Goal: Information Seeking & Learning: Learn about a topic

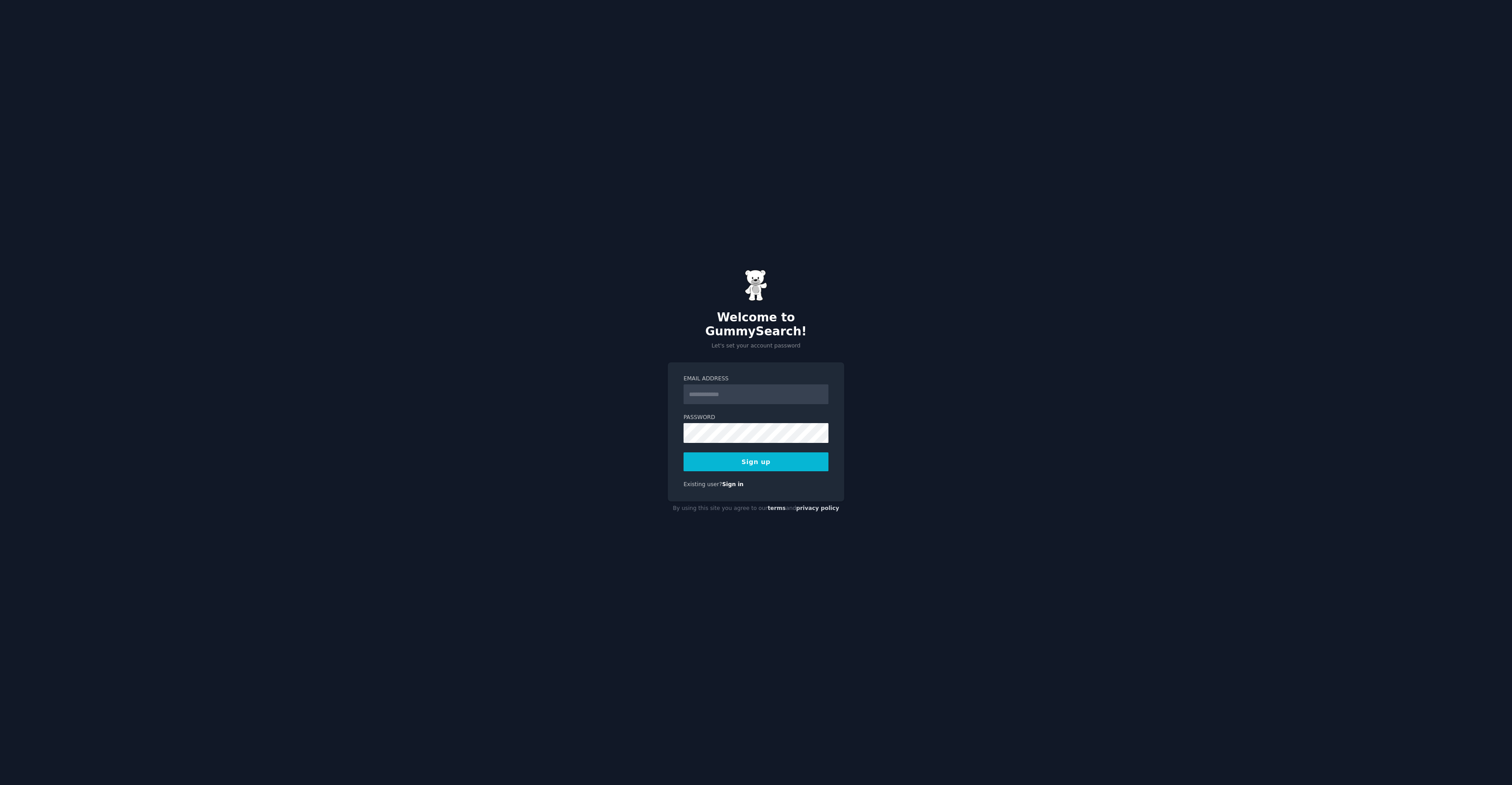
type input "**********"
drag, startPoint x: 1043, startPoint y: 368, endPoint x: 852, endPoint y: 450, distance: 207.9
click at [1043, 368] on div "**********" at bounding box center [756, 392] width 1512 height 785
click at [760, 457] on button "Sign up" at bounding box center [756, 462] width 145 height 19
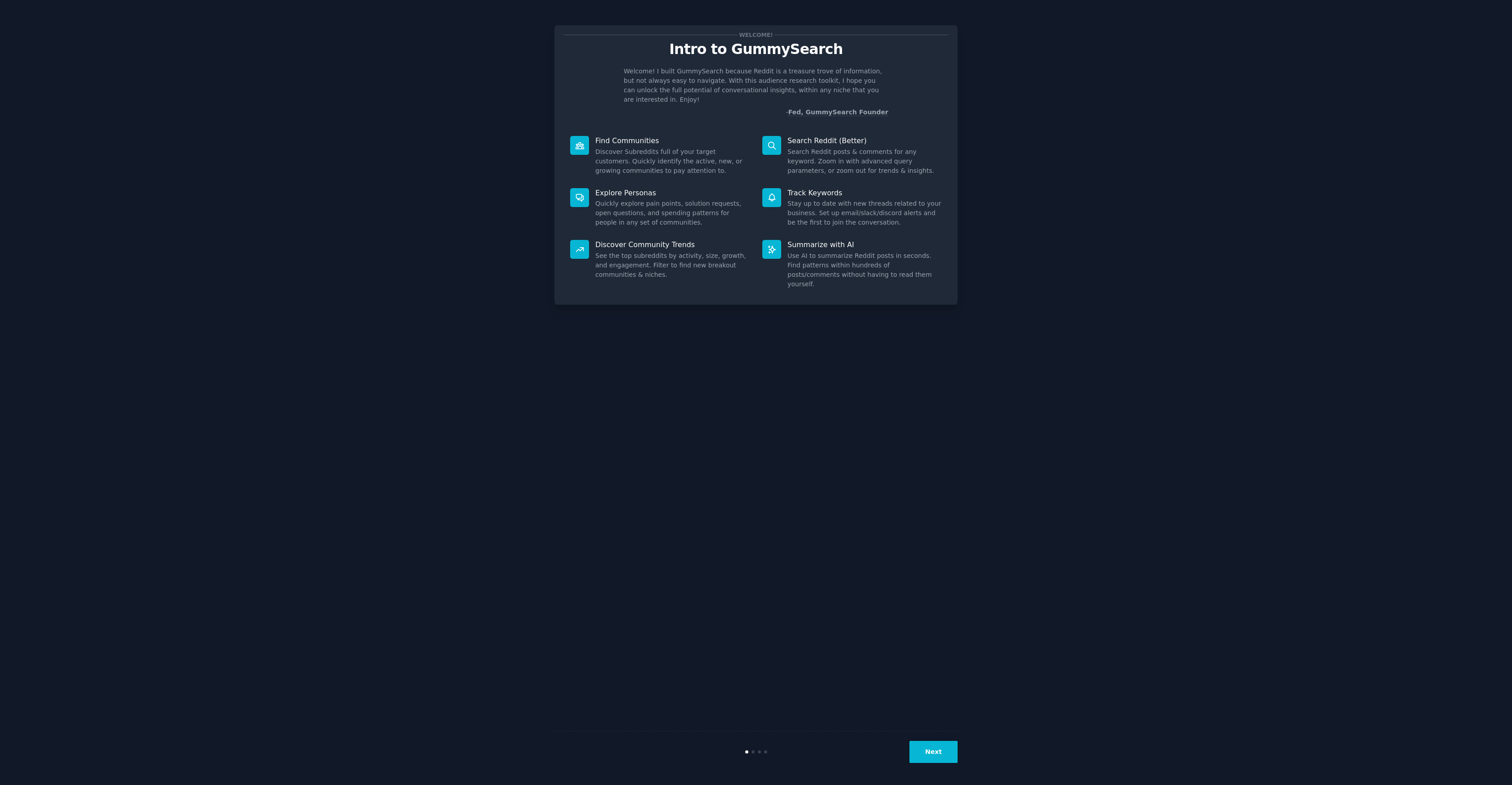
click at [937, 752] on button "Next" at bounding box center [933, 752] width 48 height 22
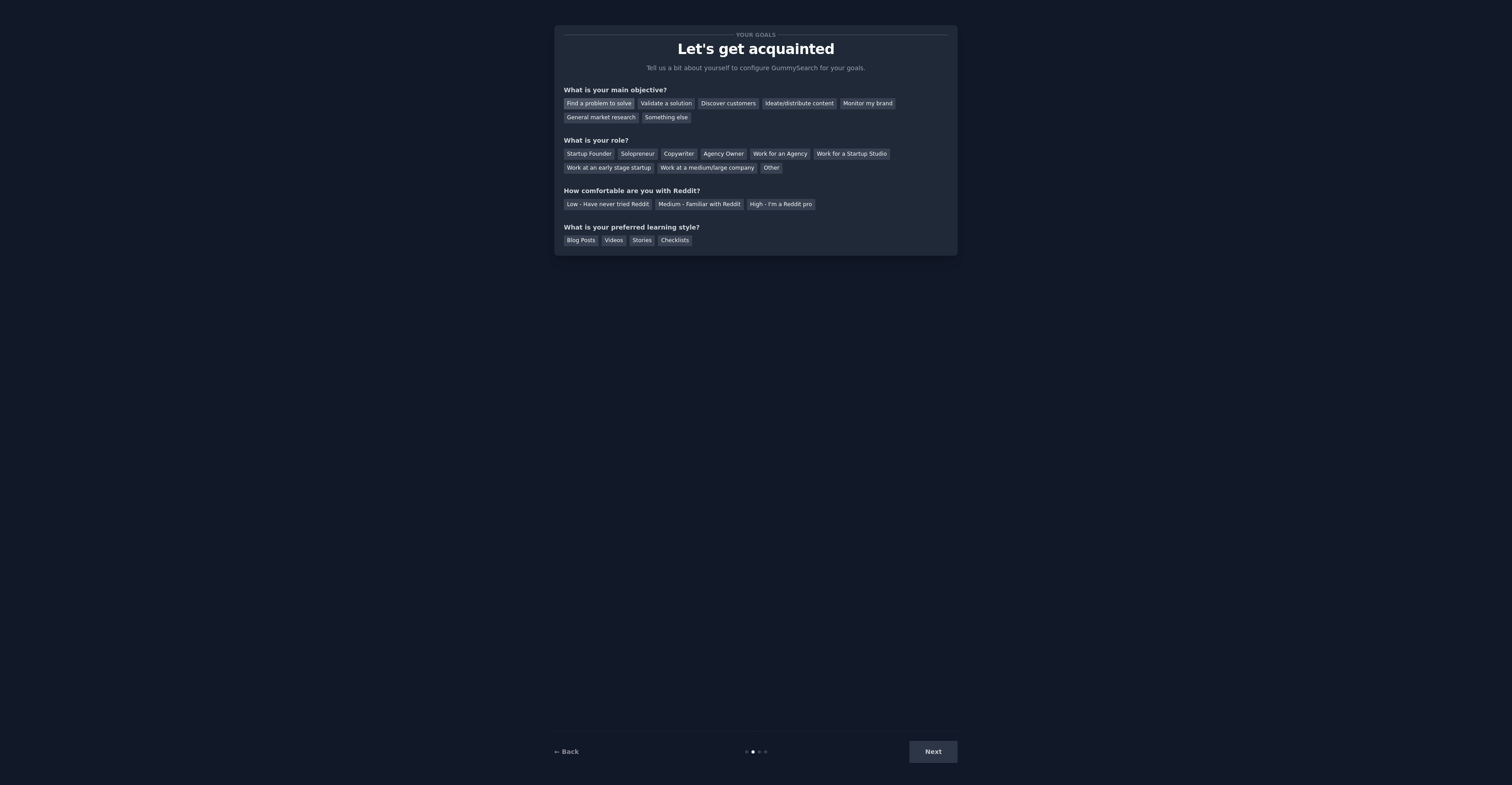
click at [619, 103] on div "Find a problem to solve" at bounding box center [598, 104] width 70 height 11
click at [625, 149] on div "Solopreneur" at bounding box center [637, 154] width 39 height 11
click at [792, 204] on div "High - I'm a Reddit pro" at bounding box center [781, 205] width 68 height 11
click at [604, 241] on div "Videos" at bounding box center [613, 241] width 25 height 11
click at [922, 749] on button "Next" at bounding box center [933, 752] width 48 height 22
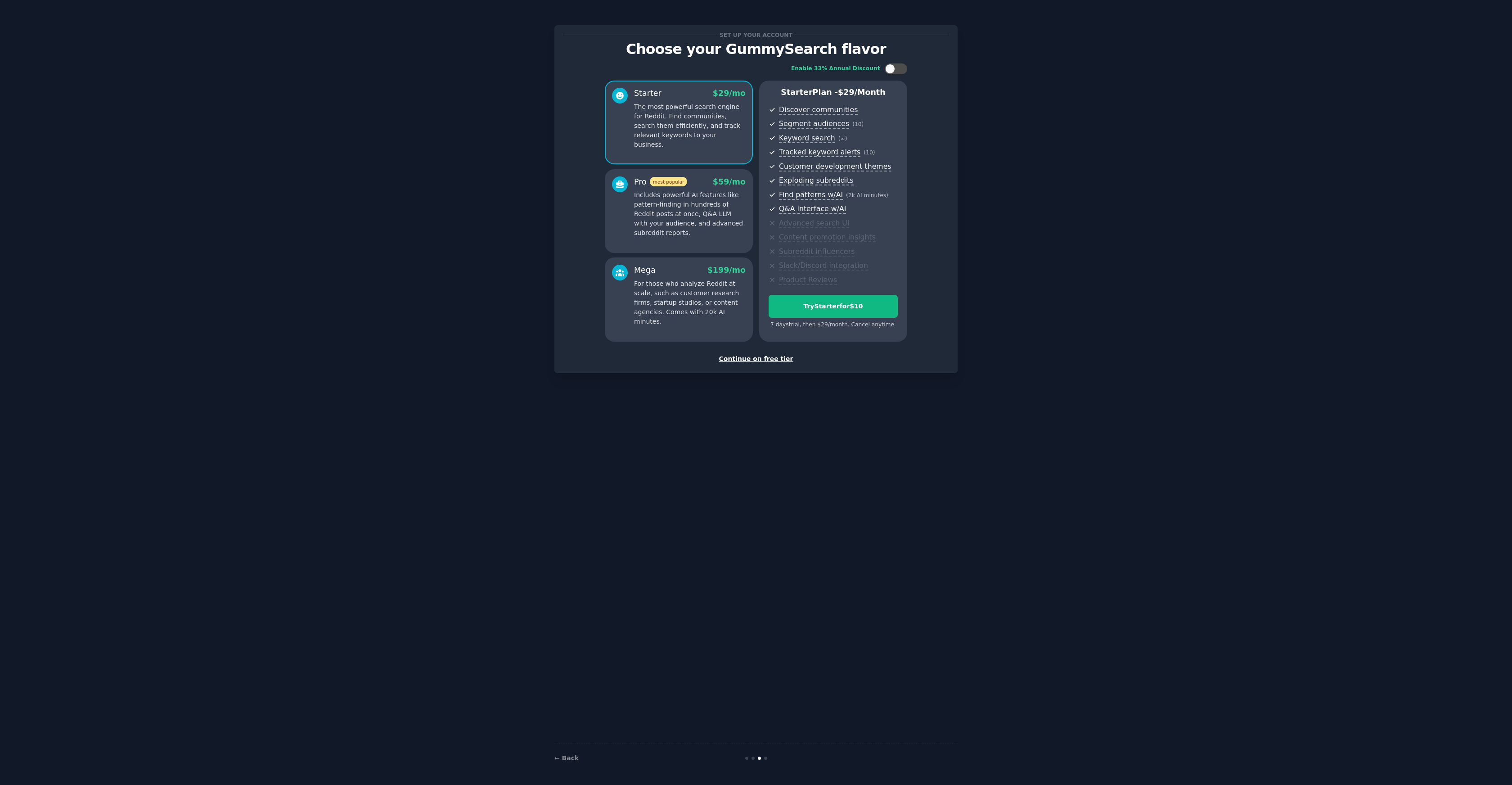
click at [765, 360] on div "Continue on free tier" at bounding box center [756, 358] width 384 height 10
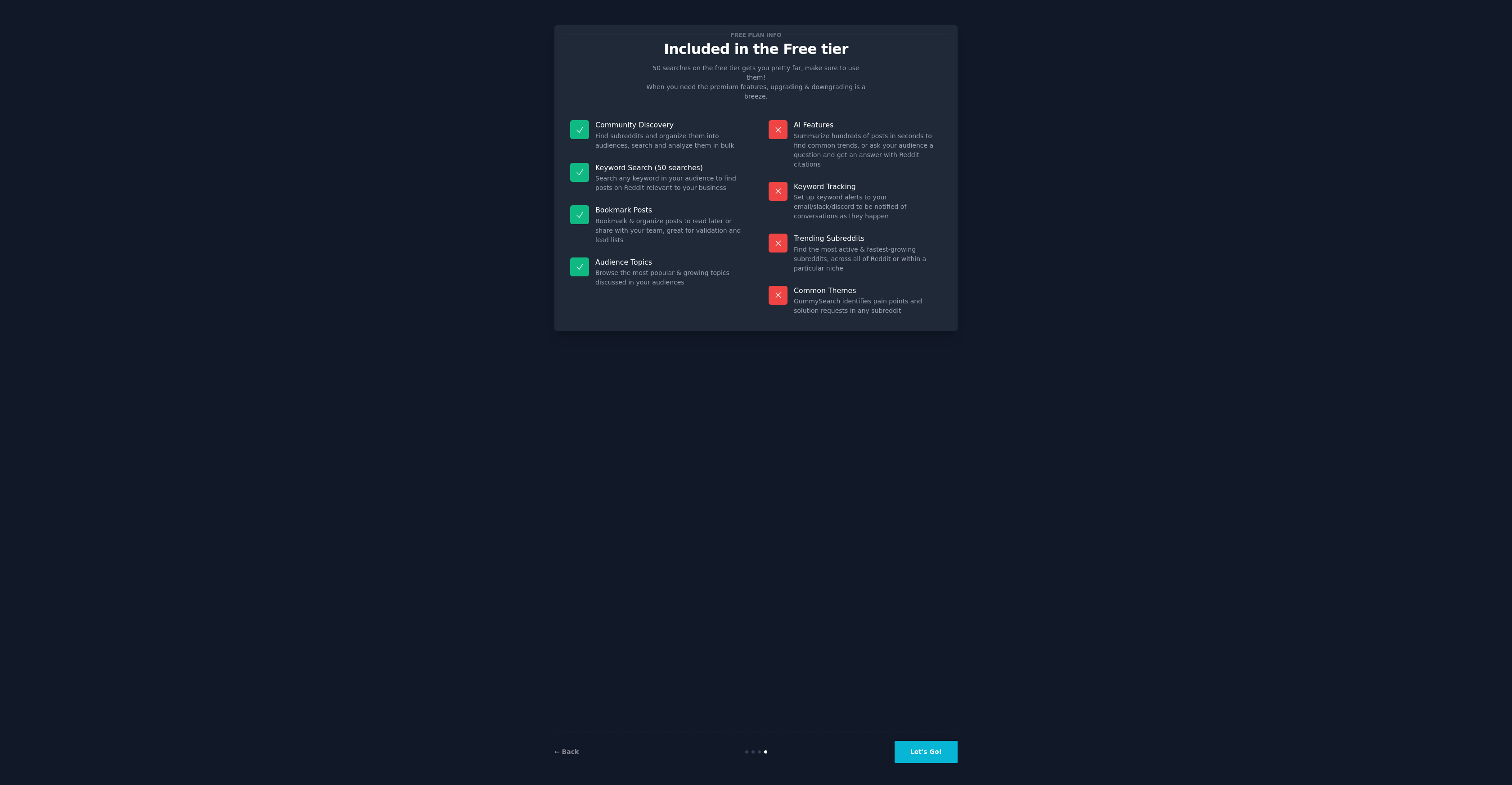
click at [1042, 605] on div "Free plan info Included in the Free tier 50 searches on the free tier gets you …" at bounding box center [756, 392] width 1487 height 760
click at [935, 759] on button "Let's Go!" at bounding box center [926, 752] width 63 height 22
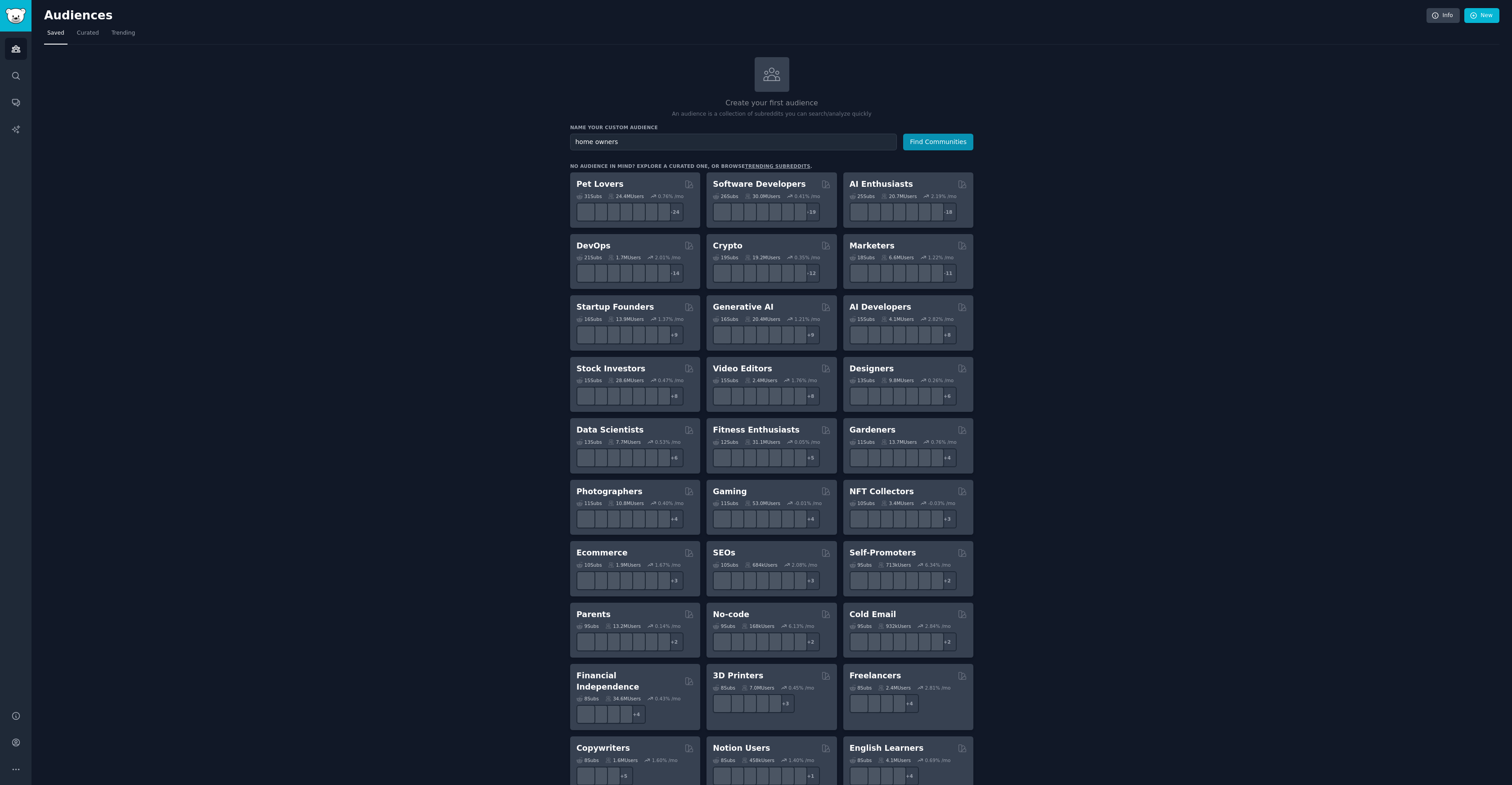
type input "home owners"
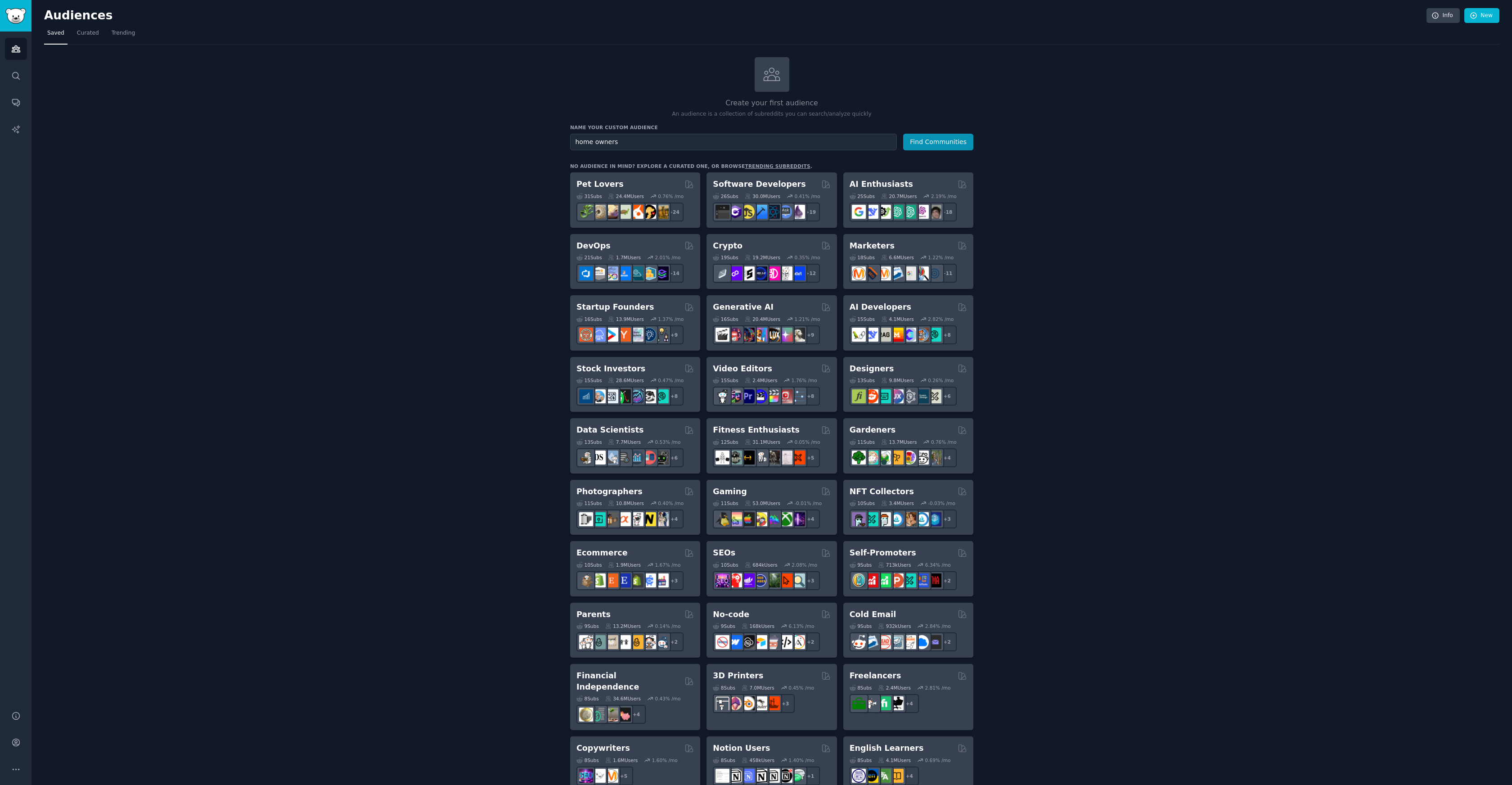
click at [903, 133] on button "Find Communities" at bounding box center [938, 141] width 70 height 17
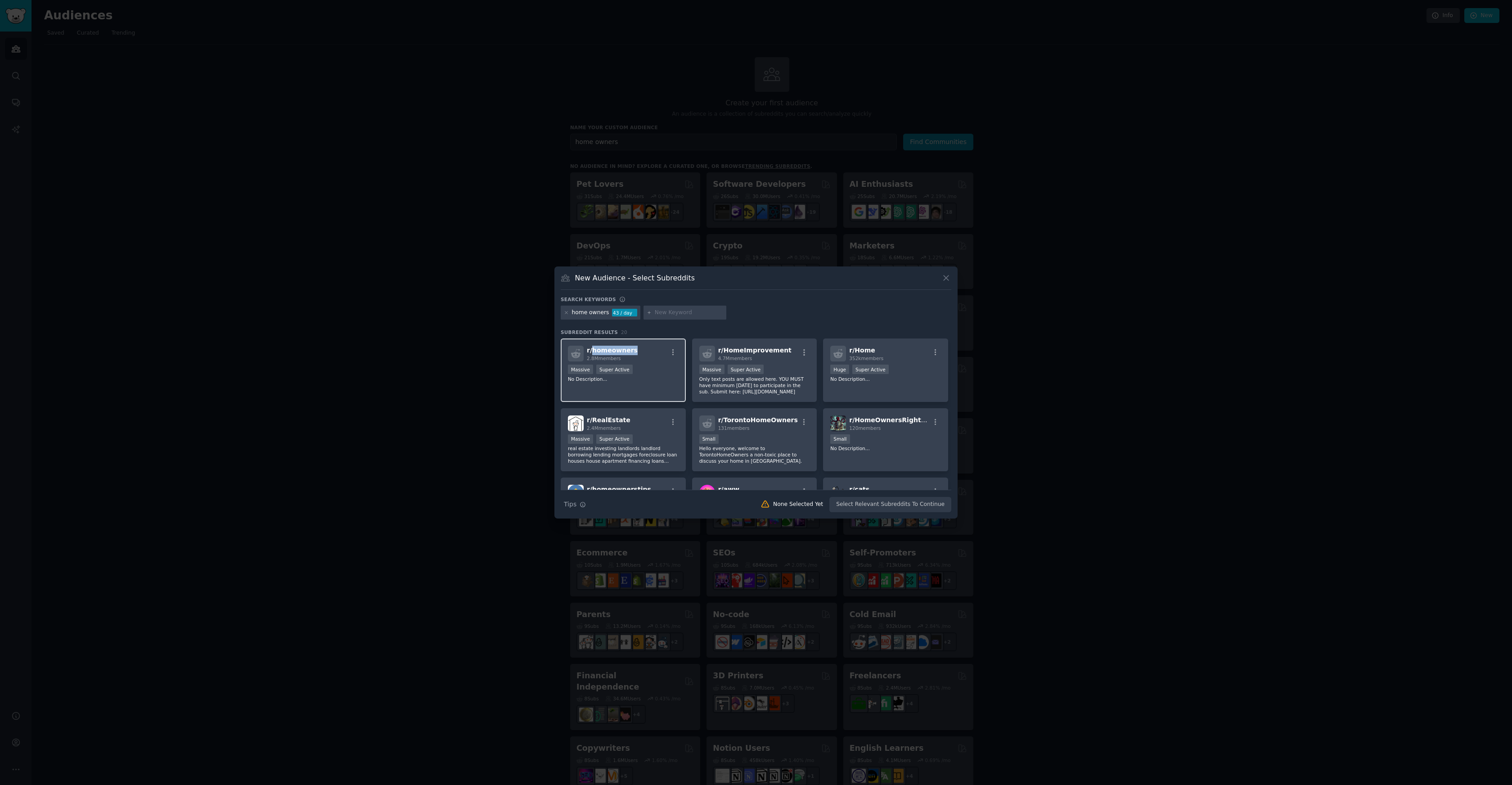
copy span "homeowners"
drag, startPoint x: 634, startPoint y: 351, endPoint x: 591, endPoint y: 354, distance: 43.1
click at [591, 354] on div "r/ homeowners 2.8M members" at bounding box center [623, 354] width 111 height 16
click at [406, 272] on div at bounding box center [756, 392] width 1512 height 785
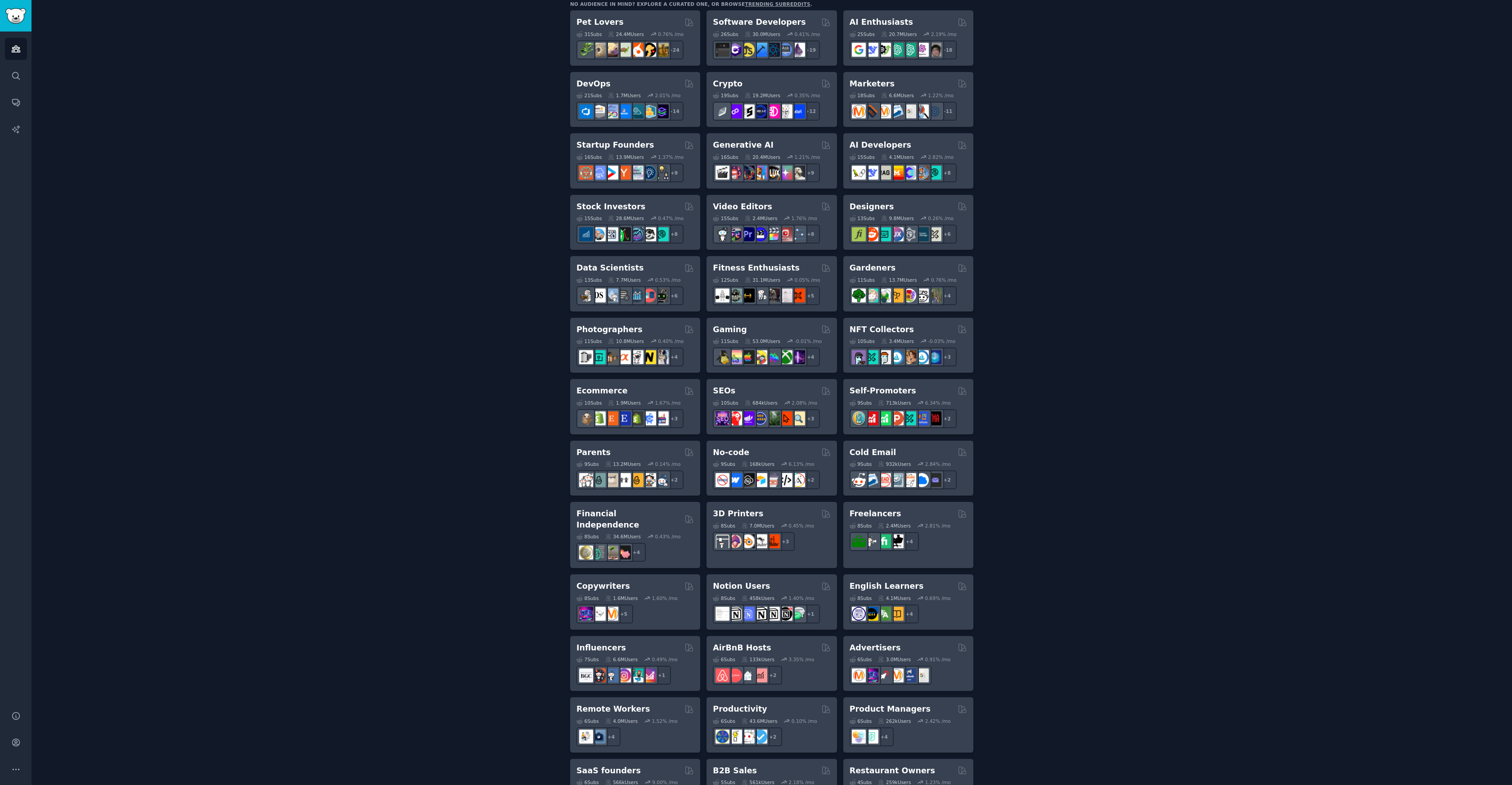
scroll to position [166, 0]
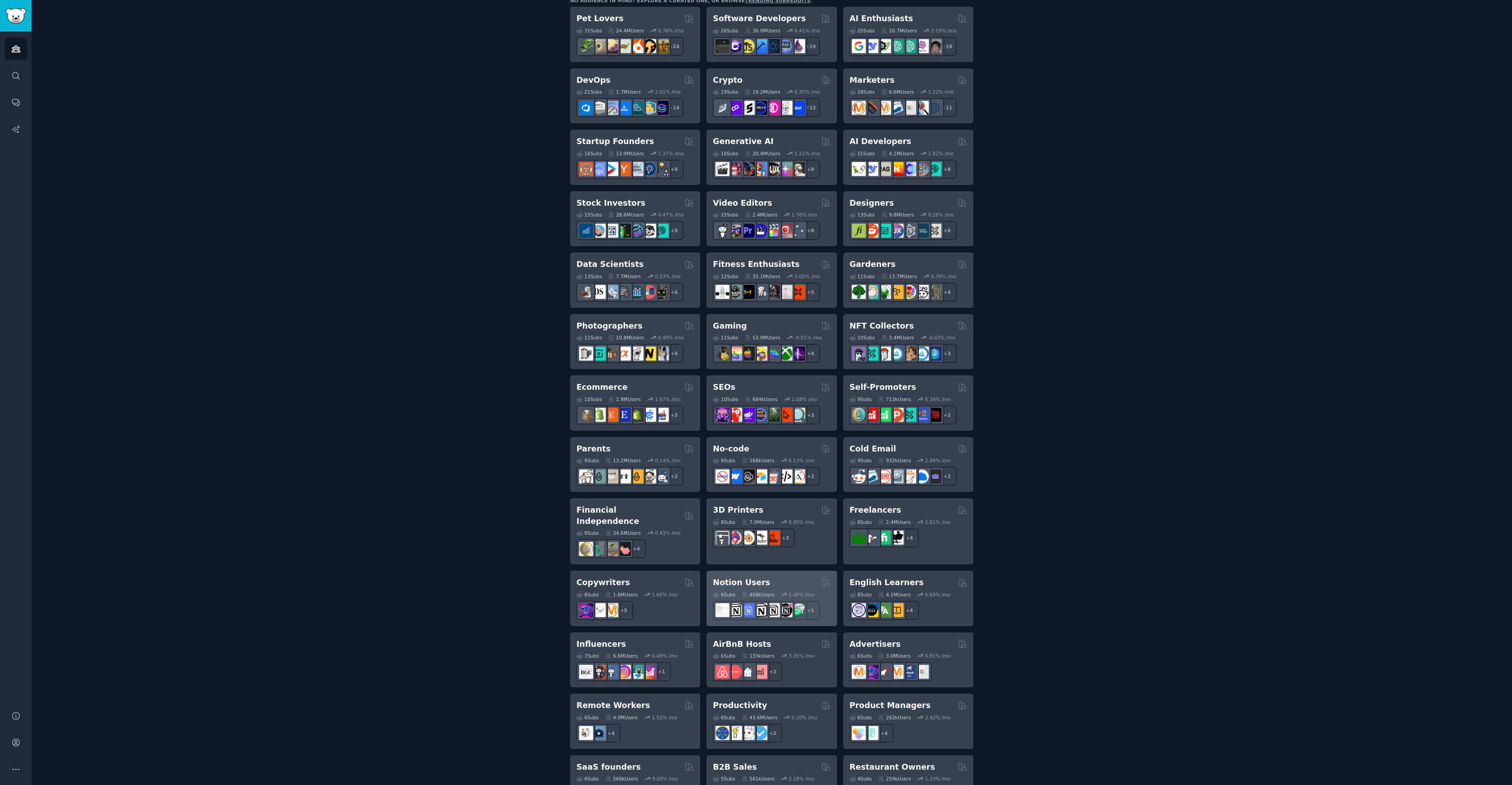
click at [742, 577] on h2 "Notion Users" at bounding box center [741, 582] width 57 height 11
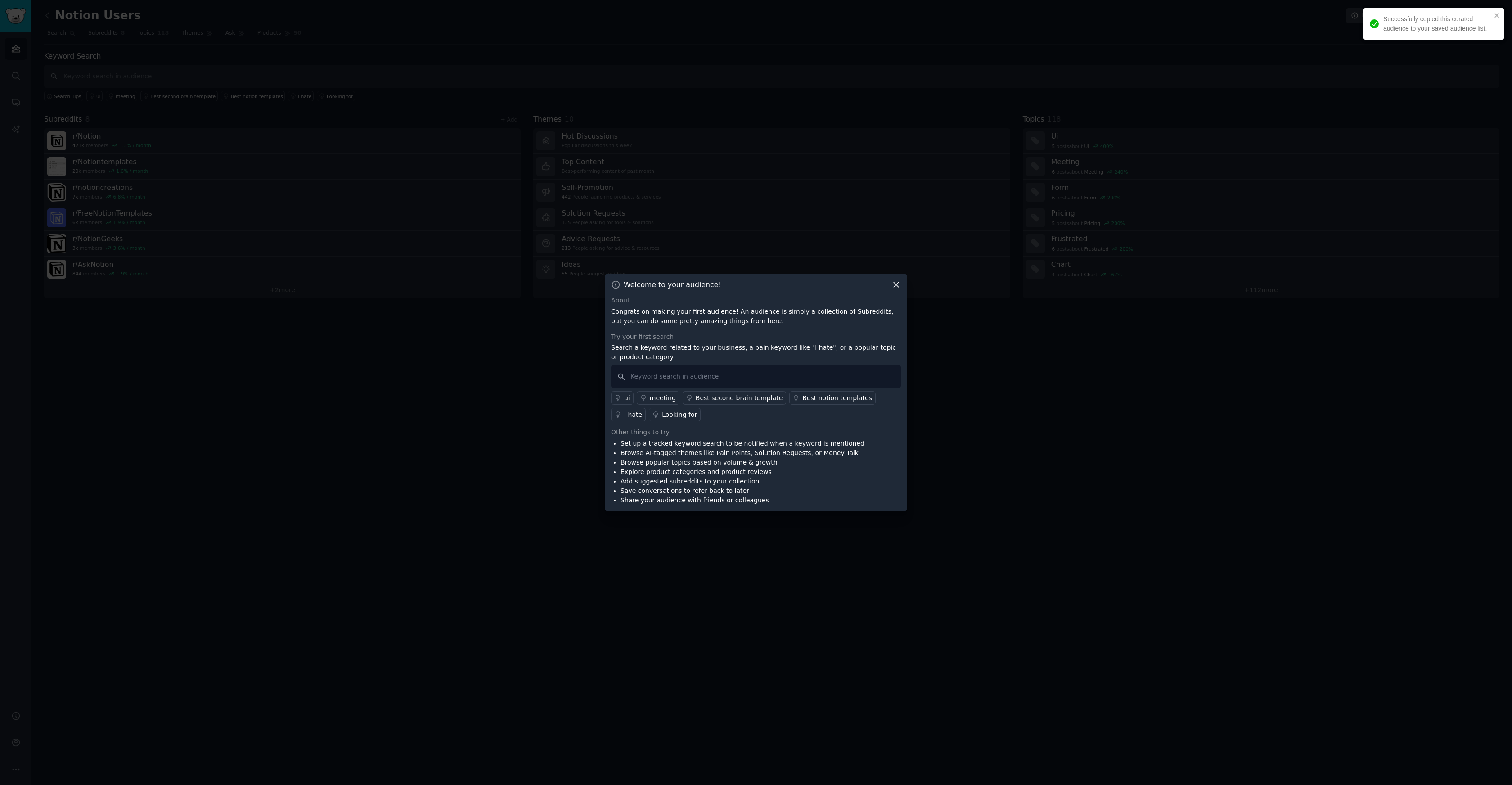
click at [896, 280] on icon at bounding box center [896, 284] width 10 height 10
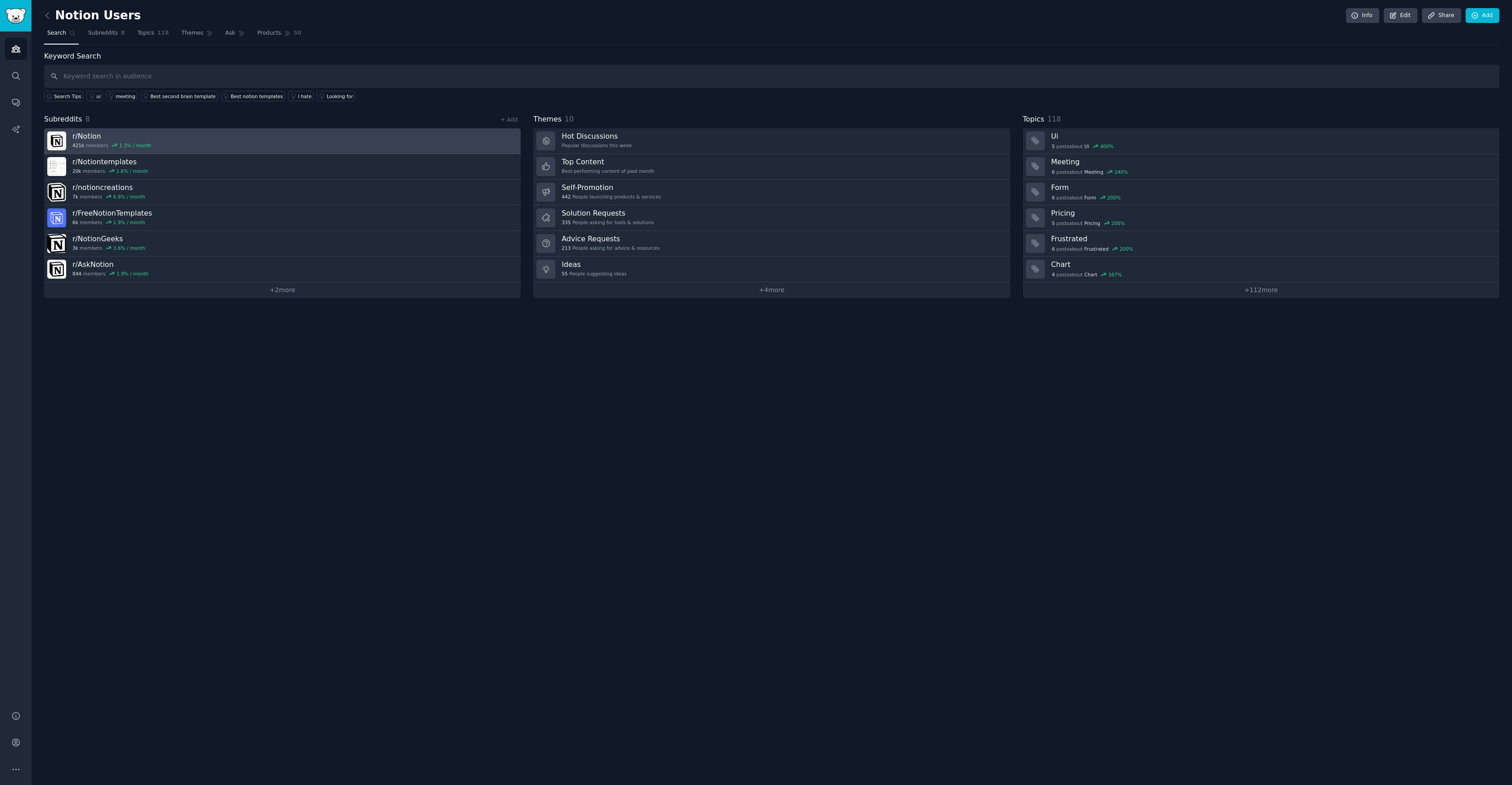
click at [93, 137] on h3 "r/ Notion" at bounding box center [112, 136] width 79 height 10
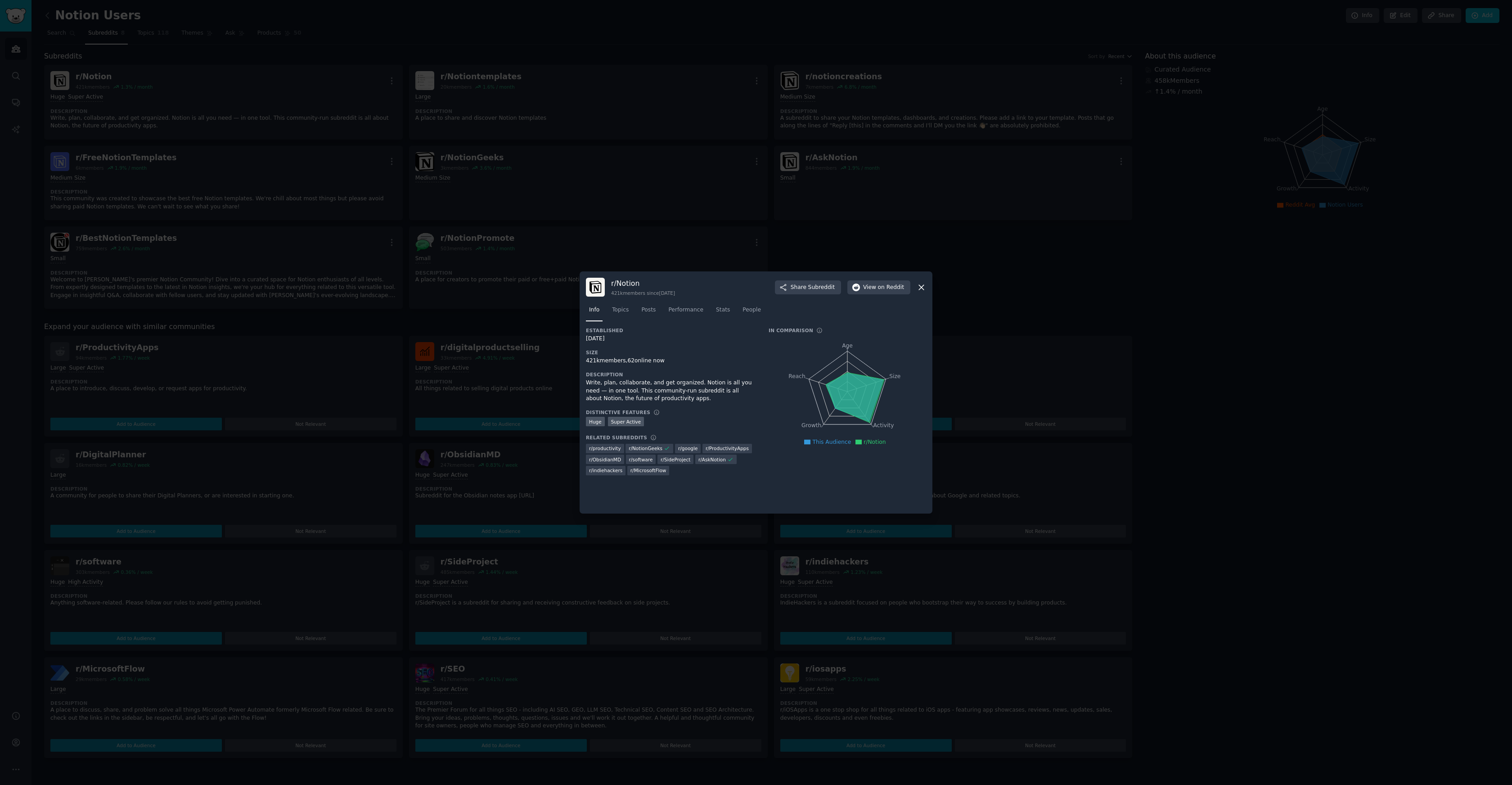
click at [471, 318] on div at bounding box center [756, 392] width 1512 height 785
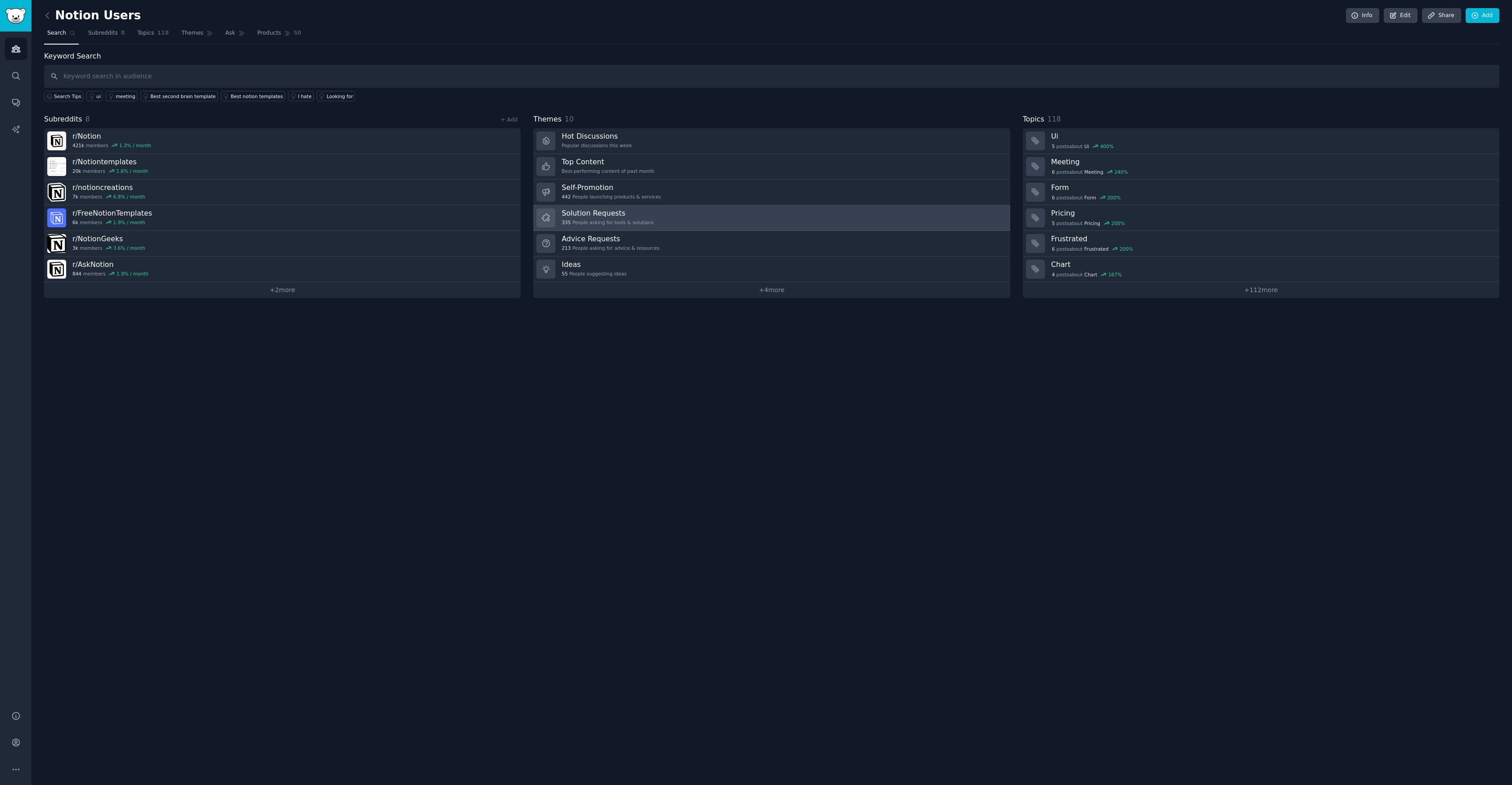
click at [590, 213] on h3 "Solution Requests" at bounding box center [607, 212] width 92 height 10
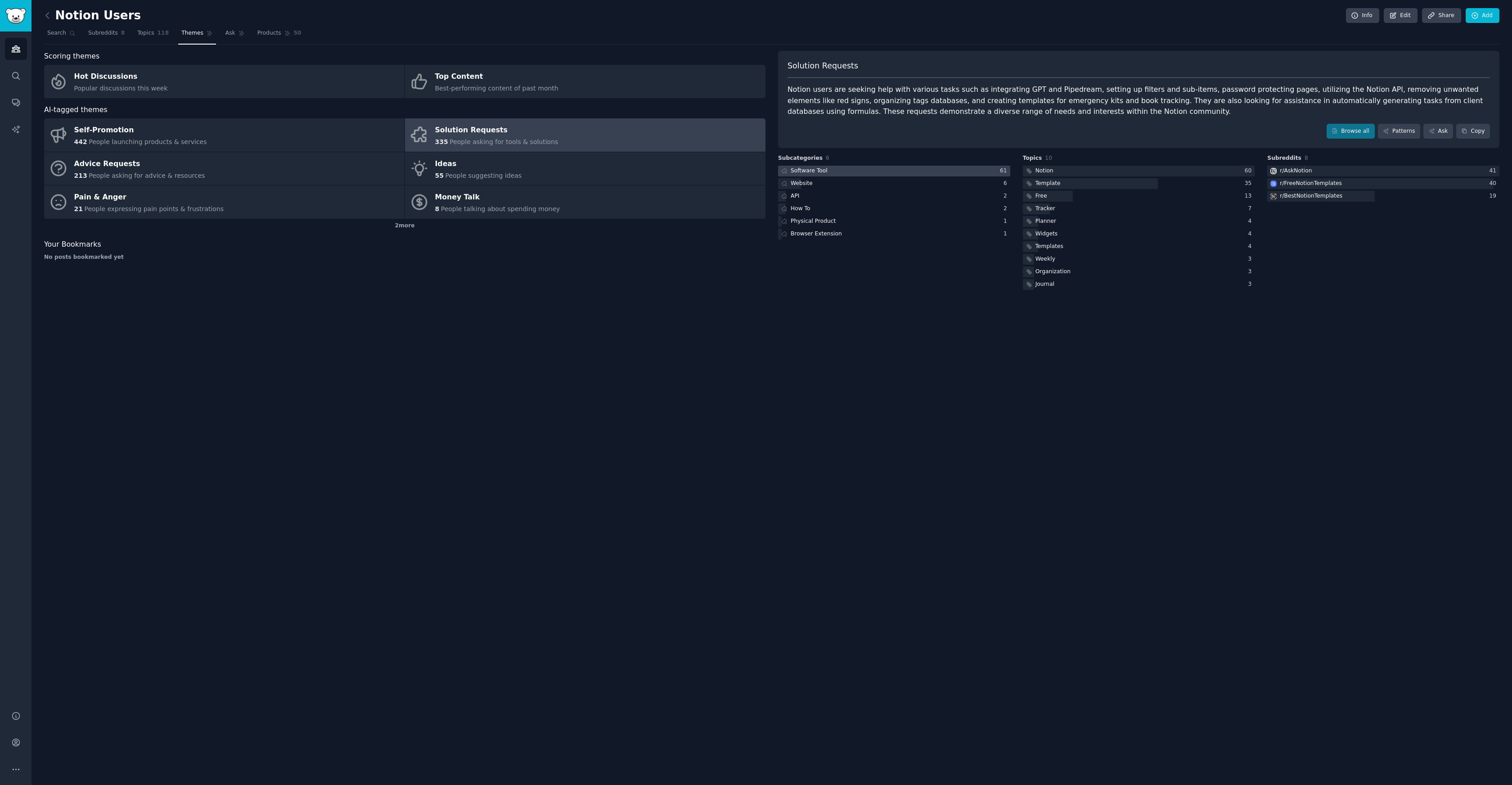
click at [842, 172] on div at bounding box center [893, 171] width 233 height 11
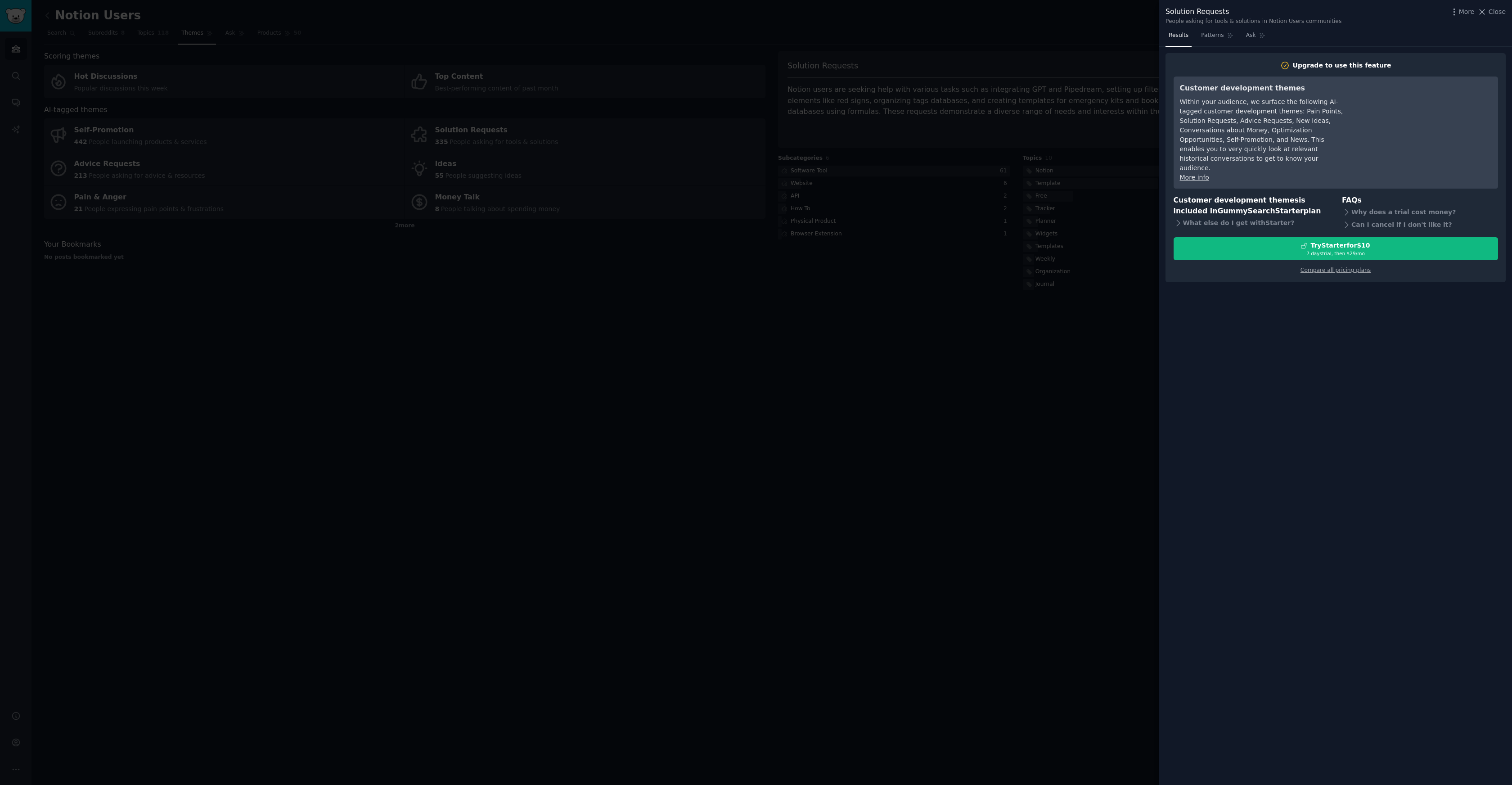
click at [836, 416] on div at bounding box center [756, 392] width 1512 height 785
drag, startPoint x: 746, startPoint y: 383, endPoint x: 741, endPoint y: 382, distance: 5.1
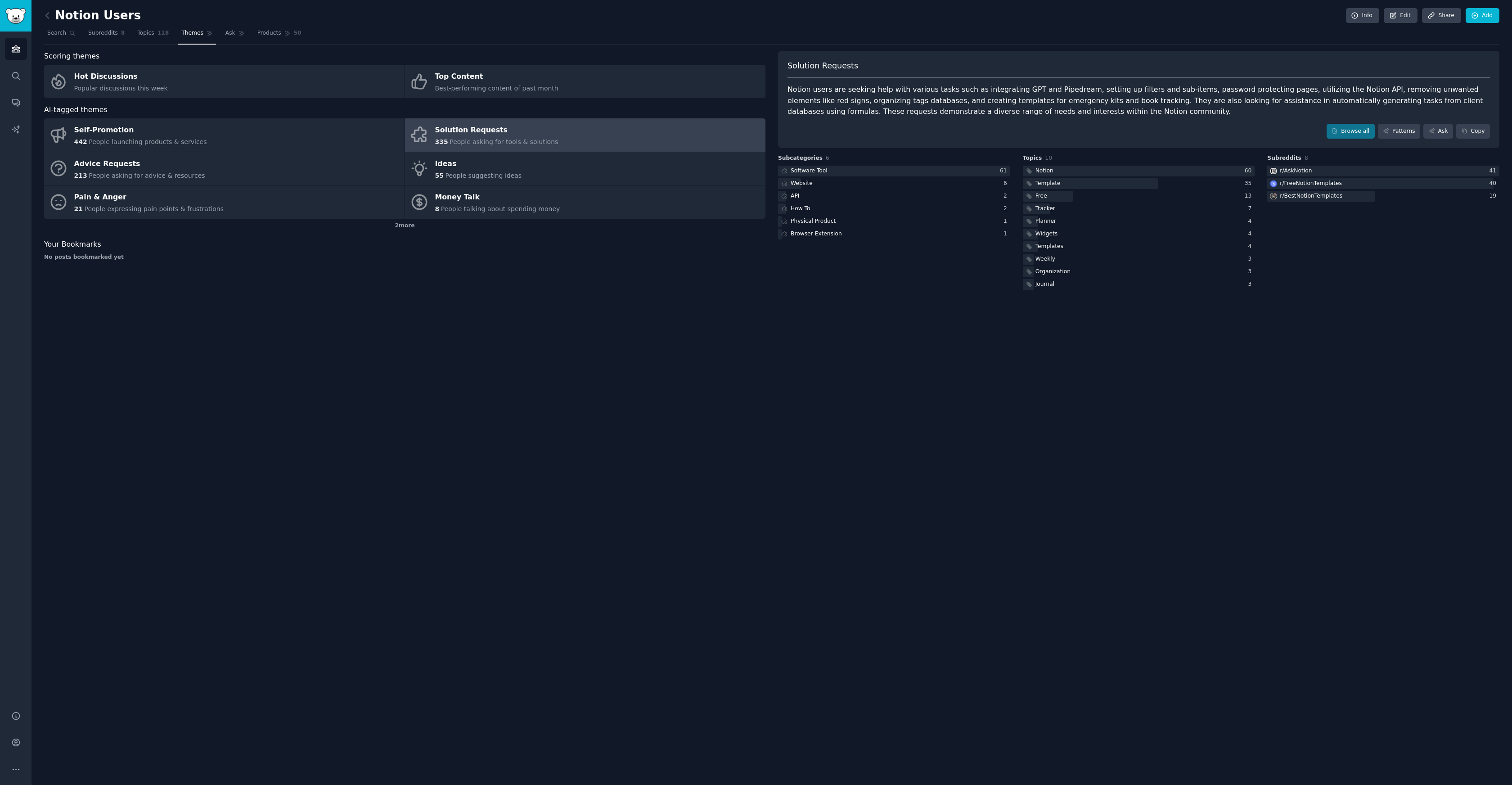
drag, startPoint x: 741, startPoint y: 382, endPoint x: 736, endPoint y: 382, distance: 5.0
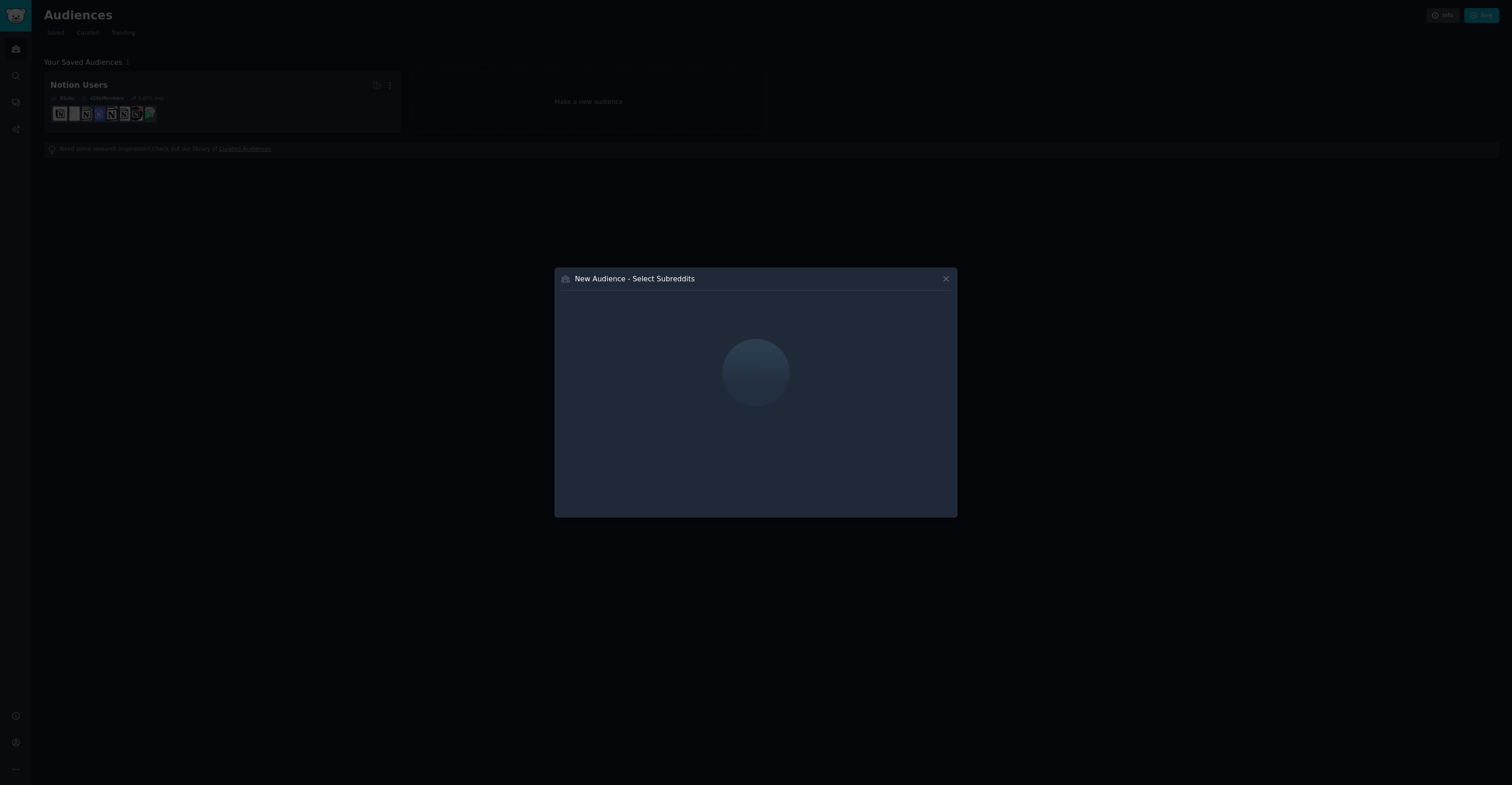
drag, startPoint x: 725, startPoint y: 382, endPoint x: 715, endPoint y: 381, distance: 10.0
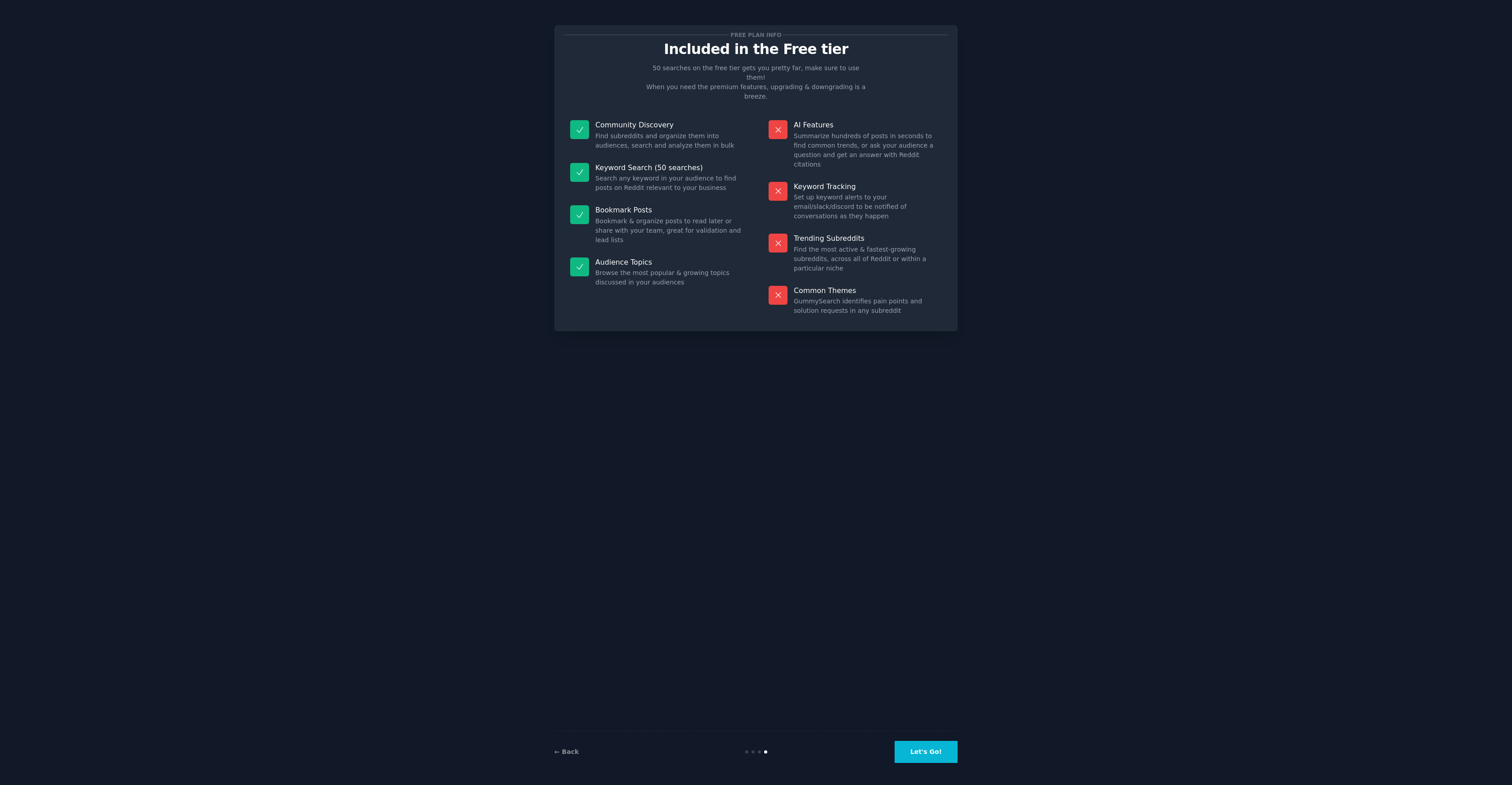
drag, startPoint x: 686, startPoint y: 402, endPoint x: 681, endPoint y: 398, distance: 6.4
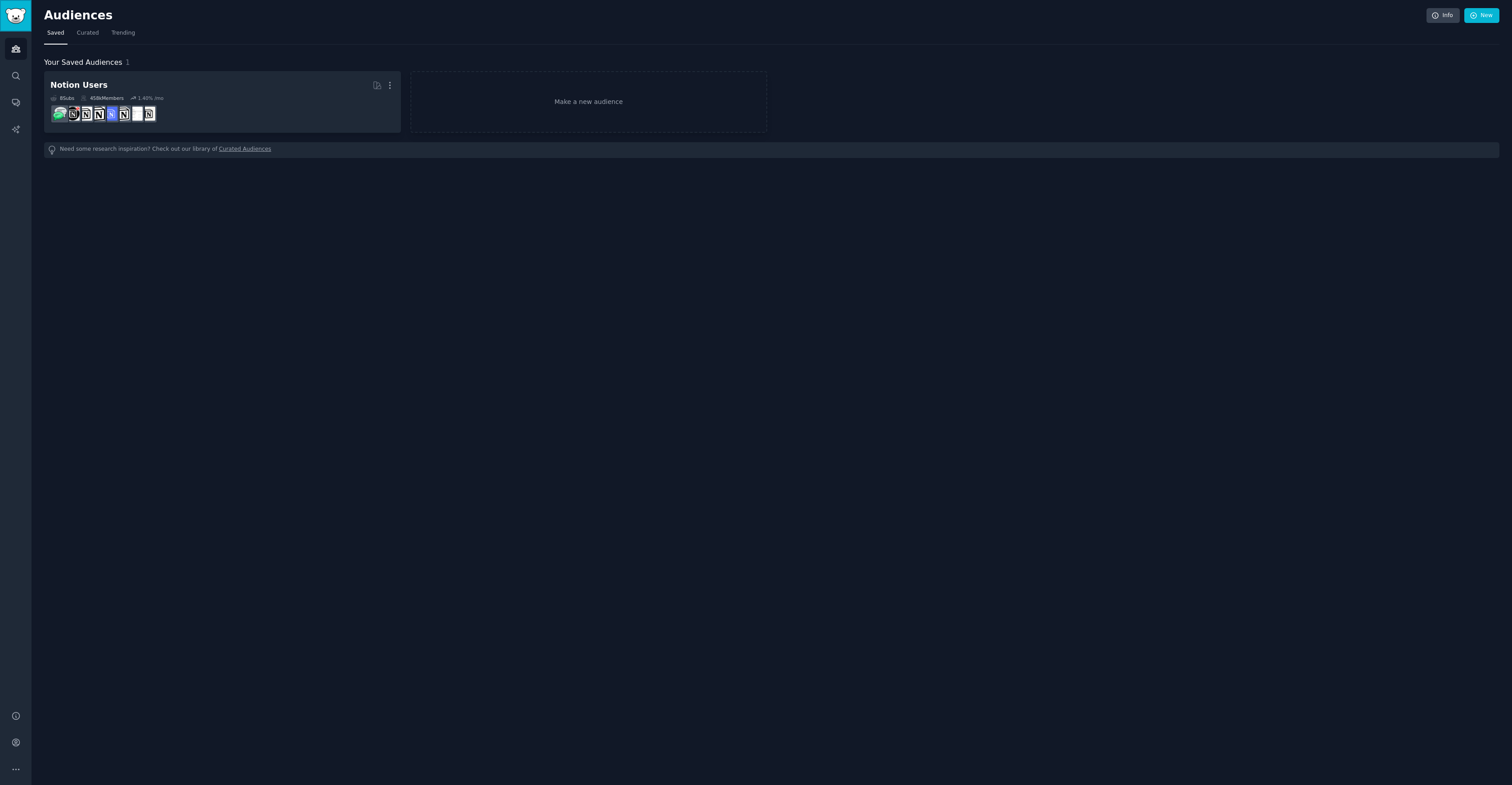
click at [20, 17] on img "Sidebar" at bounding box center [16, 16] width 21 height 16
click at [20, 69] on link "Search" at bounding box center [16, 76] width 22 height 22
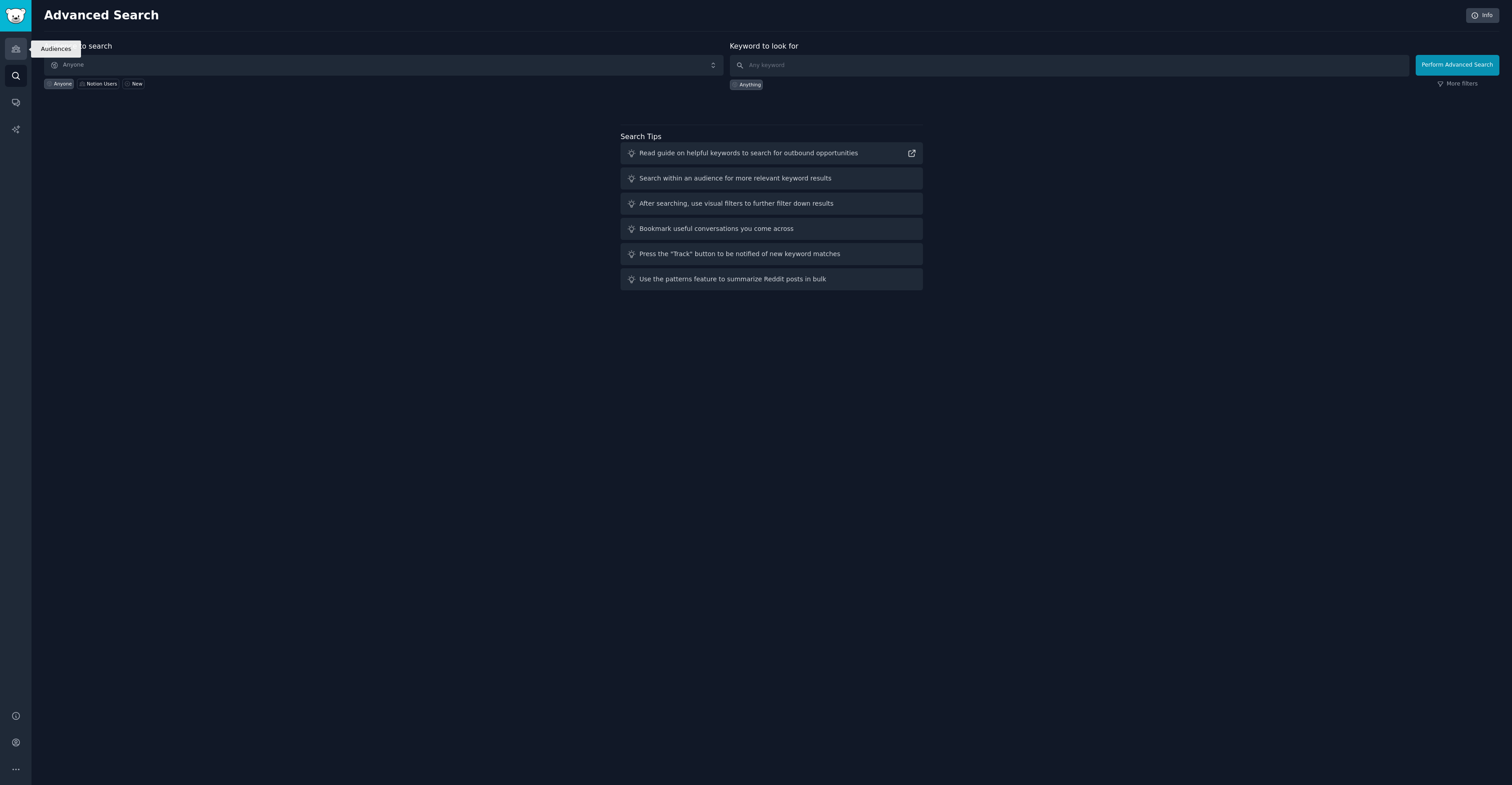
click at [5, 47] on link "Audiences" at bounding box center [16, 48] width 22 height 22
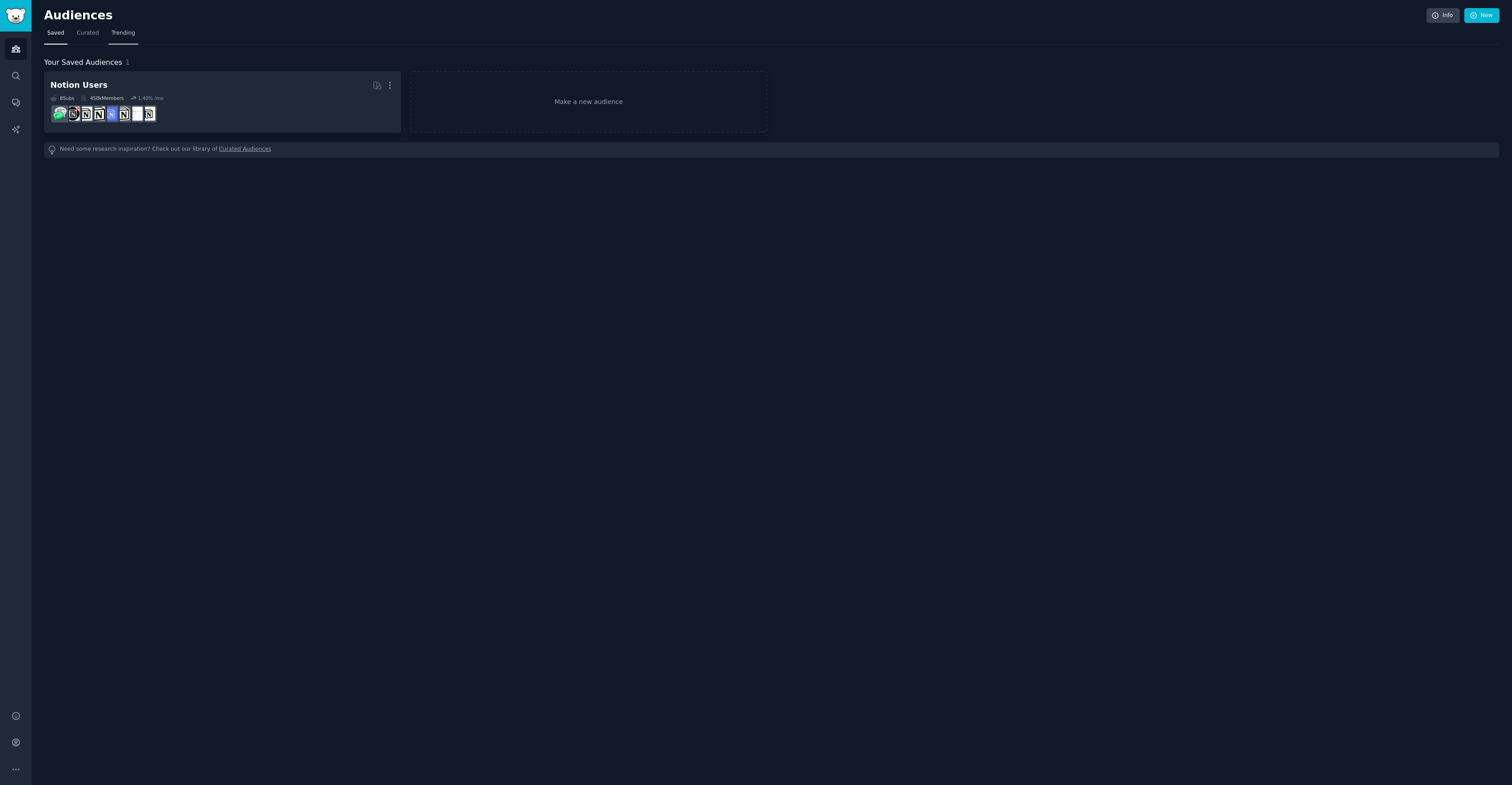
click at [111, 35] on span "Trending" at bounding box center [123, 32] width 24 height 8
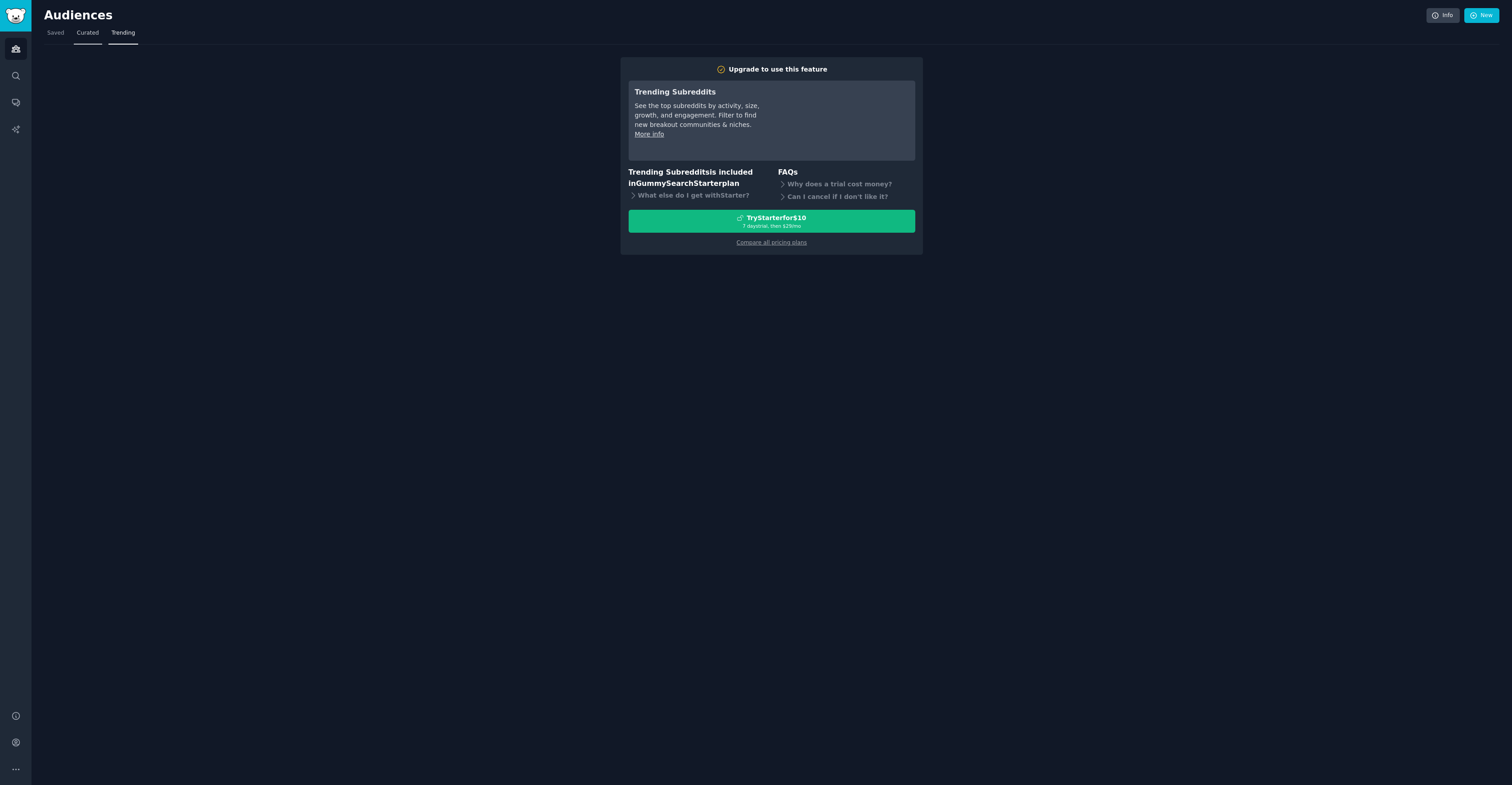
click at [90, 39] on link "Curated" at bounding box center [88, 35] width 28 height 18
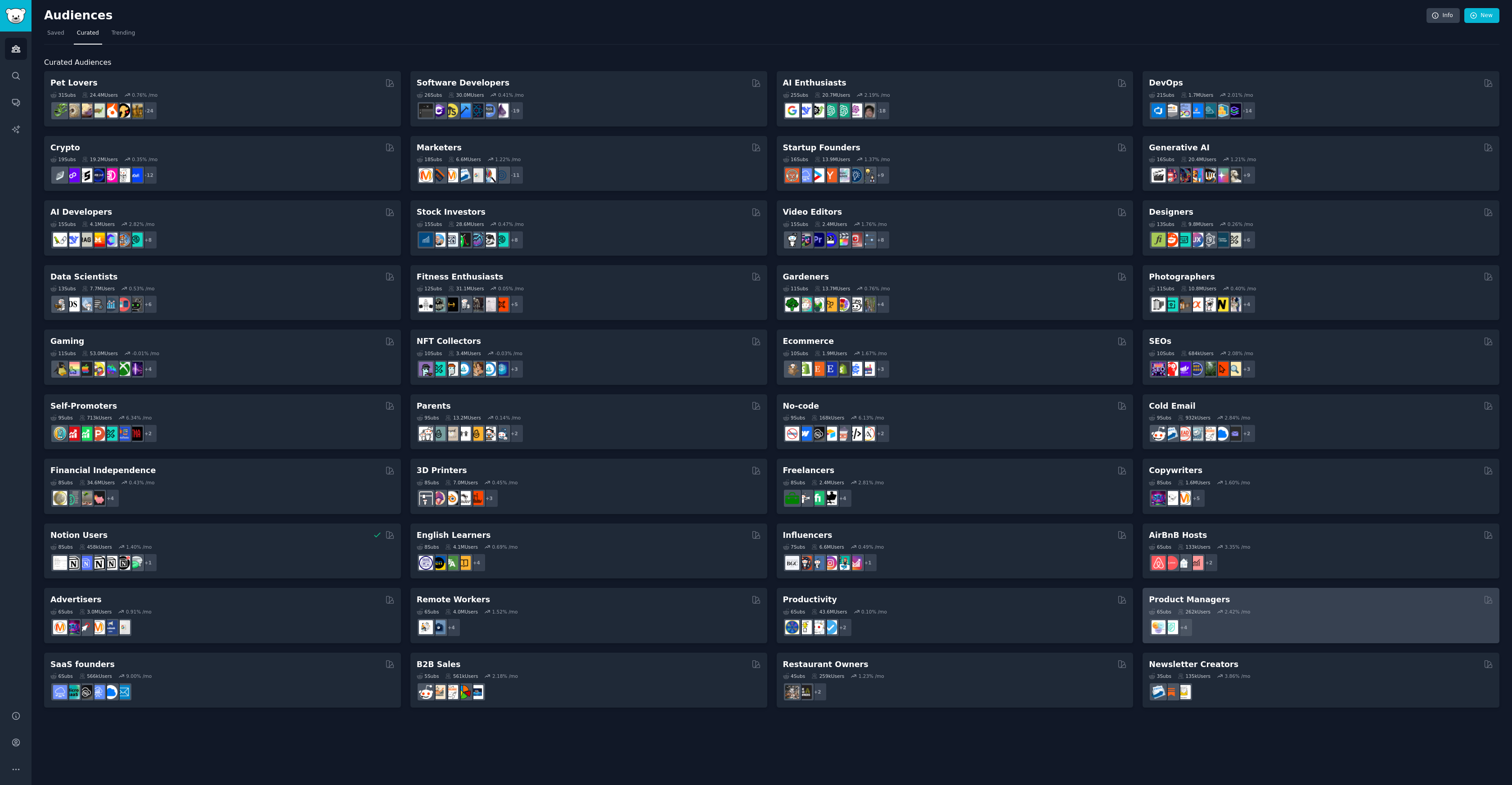
click at [1279, 610] on div "6 Sub s 262k Users 2.42 % /mo" at bounding box center [1321, 611] width 344 height 6
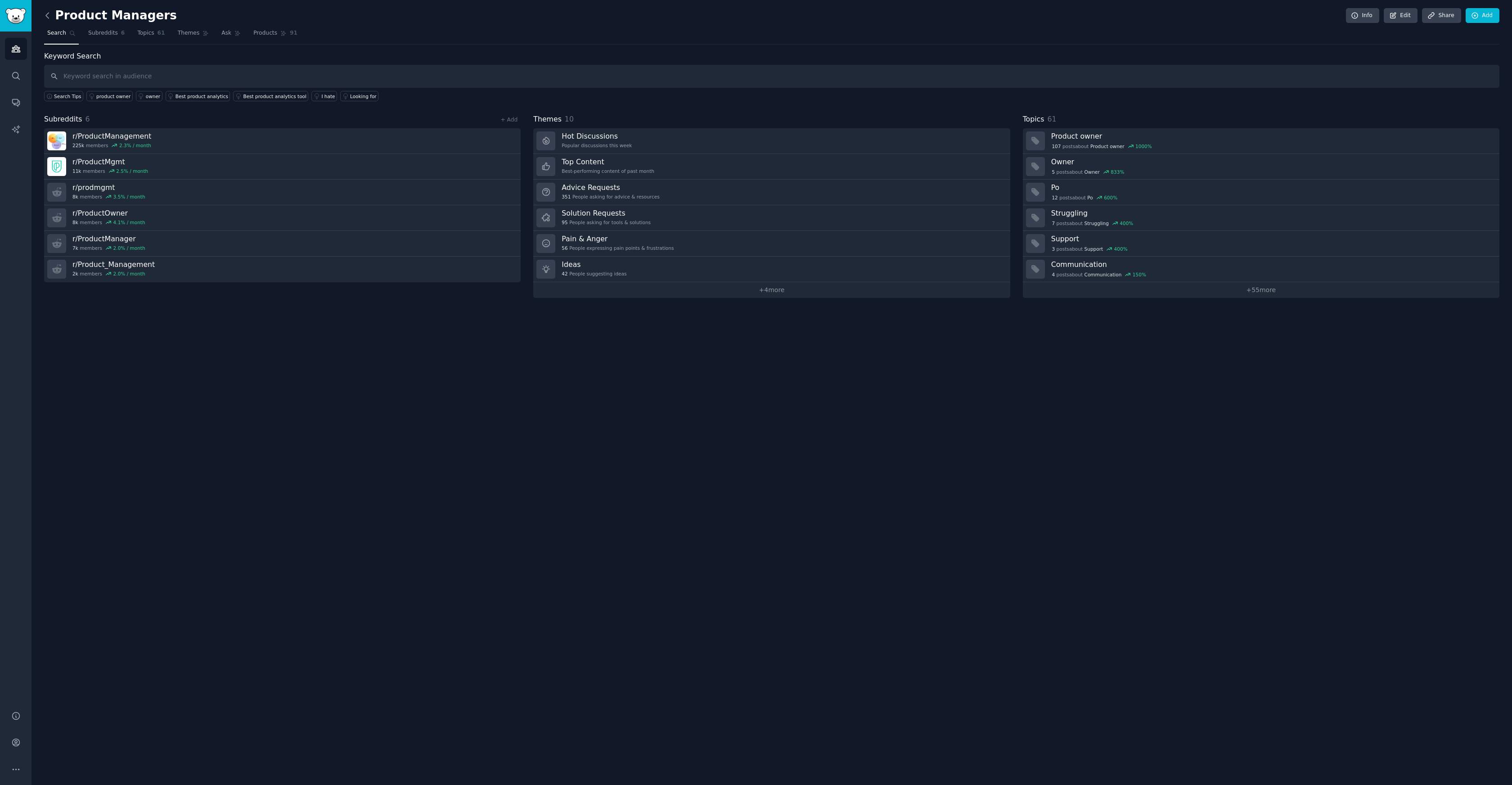
click at [46, 14] on icon at bounding box center [47, 15] width 10 height 10
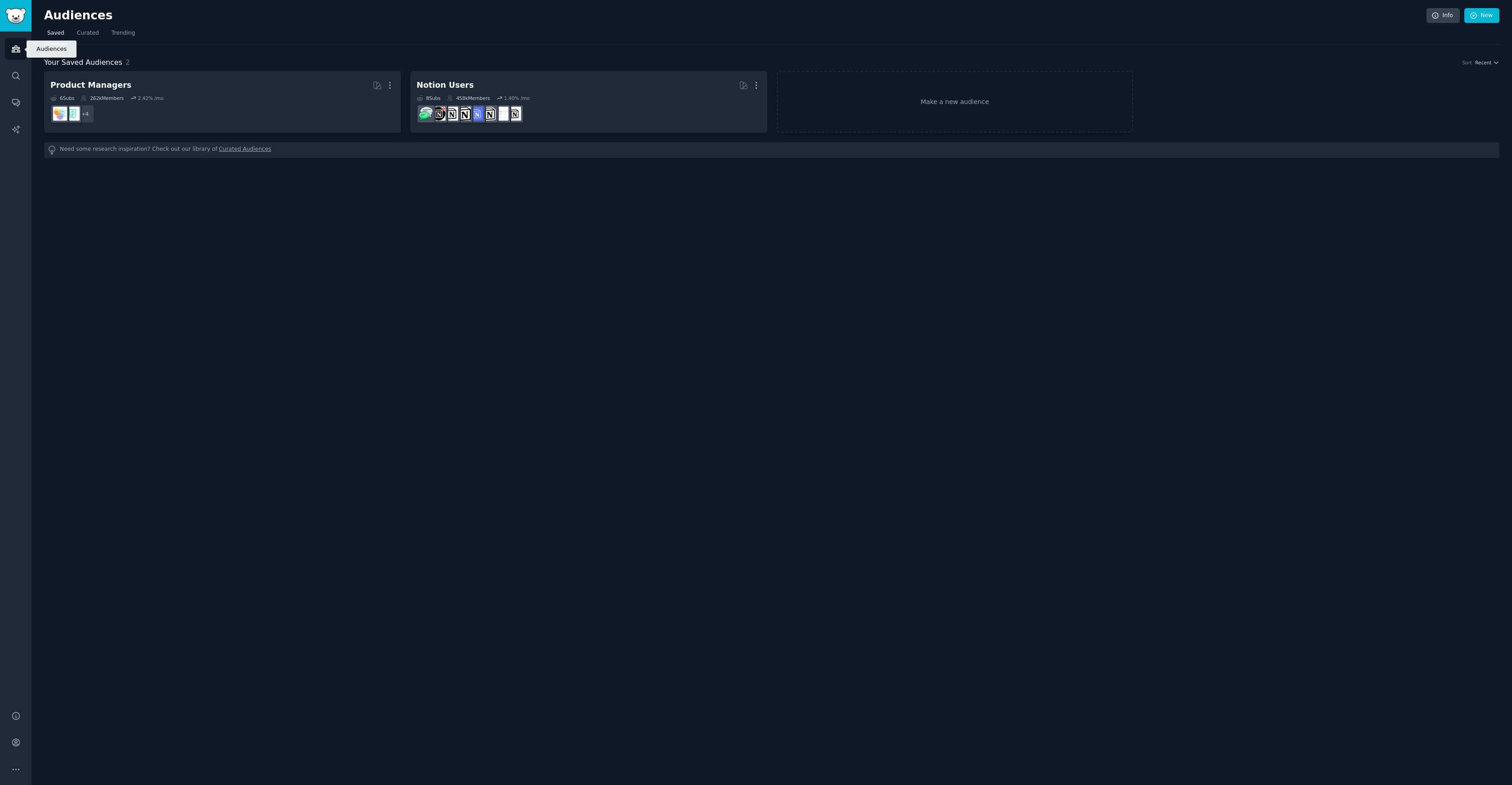
click at [16, 53] on icon "Sidebar" at bounding box center [16, 48] width 10 height 10
click at [97, 36] on span "Curated" at bounding box center [88, 32] width 22 height 8
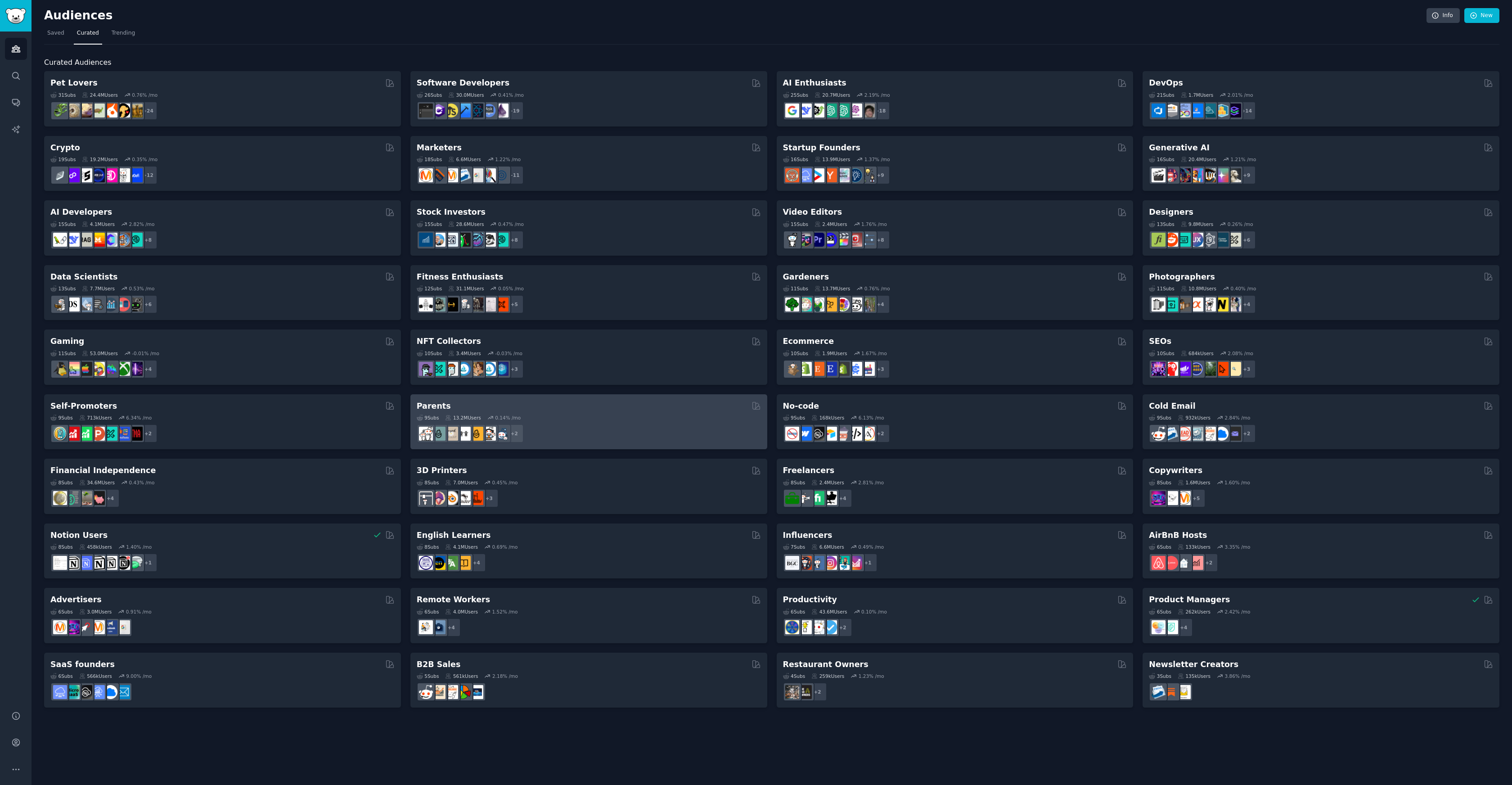
click at [631, 419] on div "9 Sub s 13.2M Users 0.14 % /mo" at bounding box center [589, 417] width 344 height 6
